Goal: Navigation & Orientation: Find specific page/section

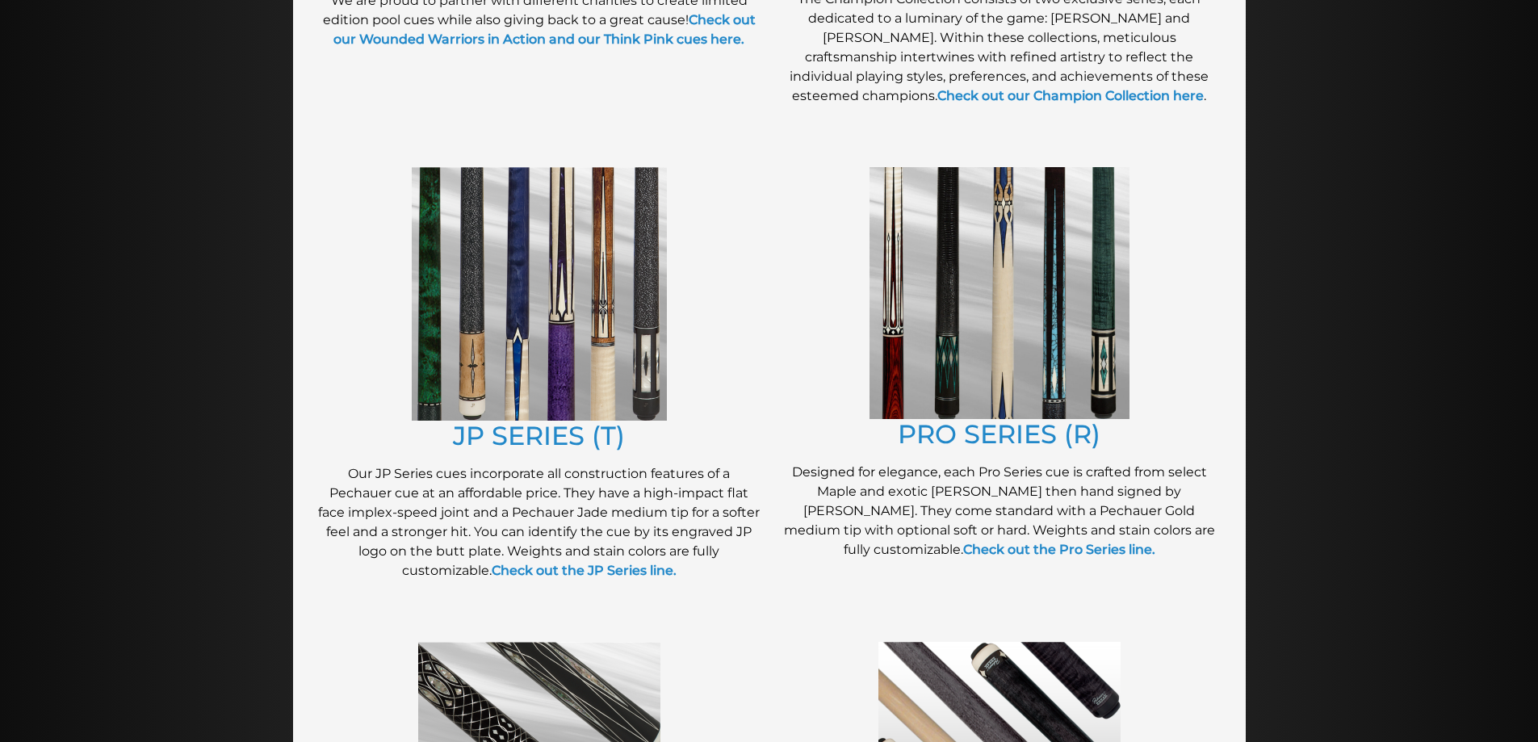
scroll to position [726, 0]
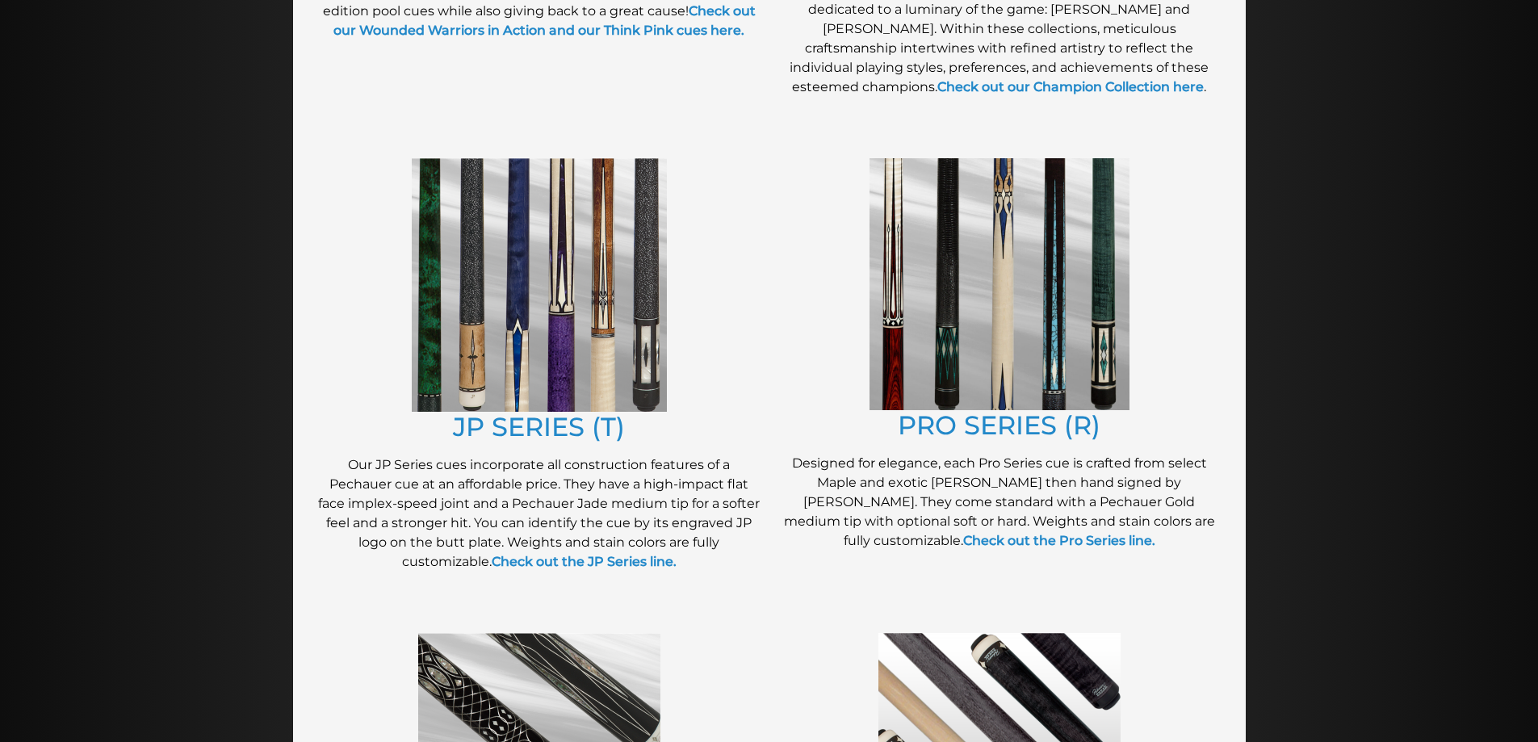
click at [918, 373] on img at bounding box center [999, 284] width 260 height 252
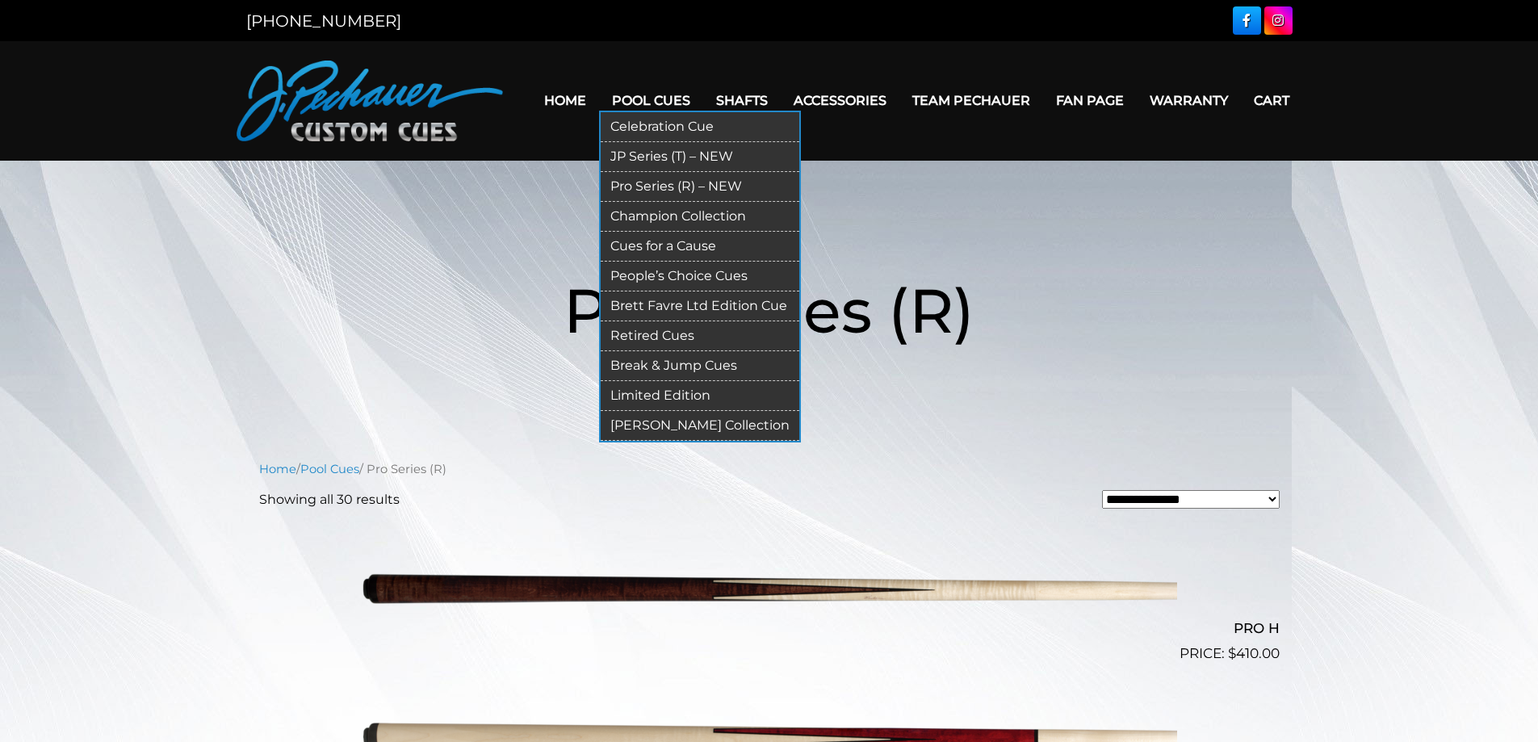
click at [671, 152] on link "JP Series (T) – NEW" at bounding box center [699, 157] width 199 height 30
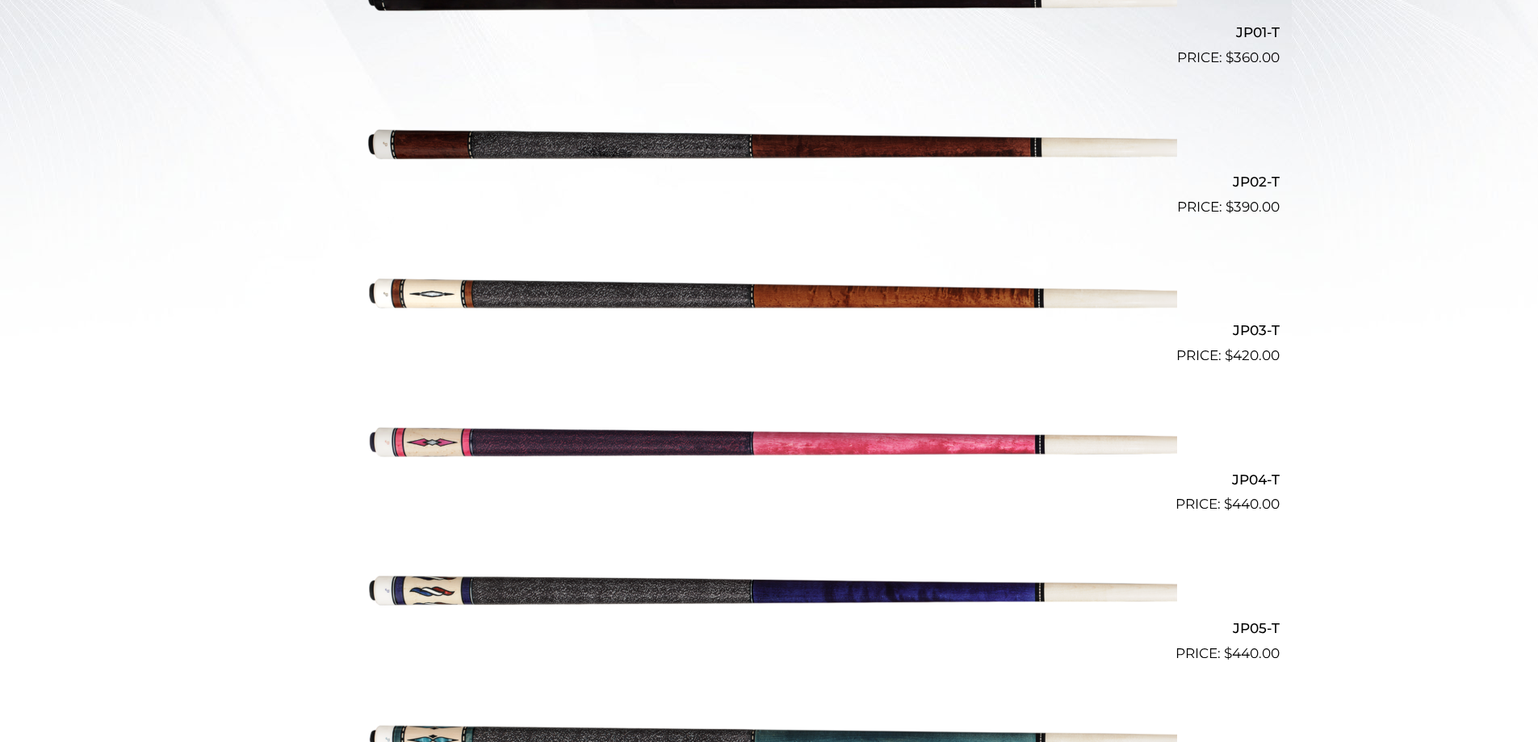
scroll to position [563, 0]
